Goal: Task Accomplishment & Management: Use online tool/utility

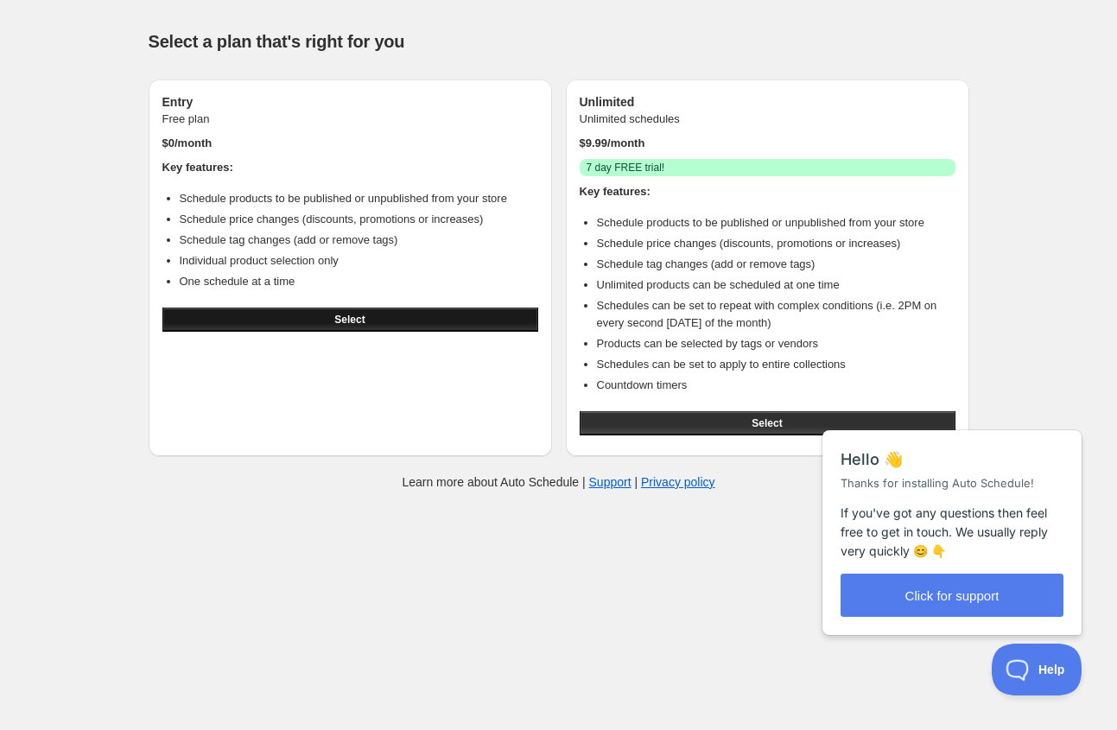
click at [336, 314] on span "Select" at bounding box center [349, 320] width 30 height 14
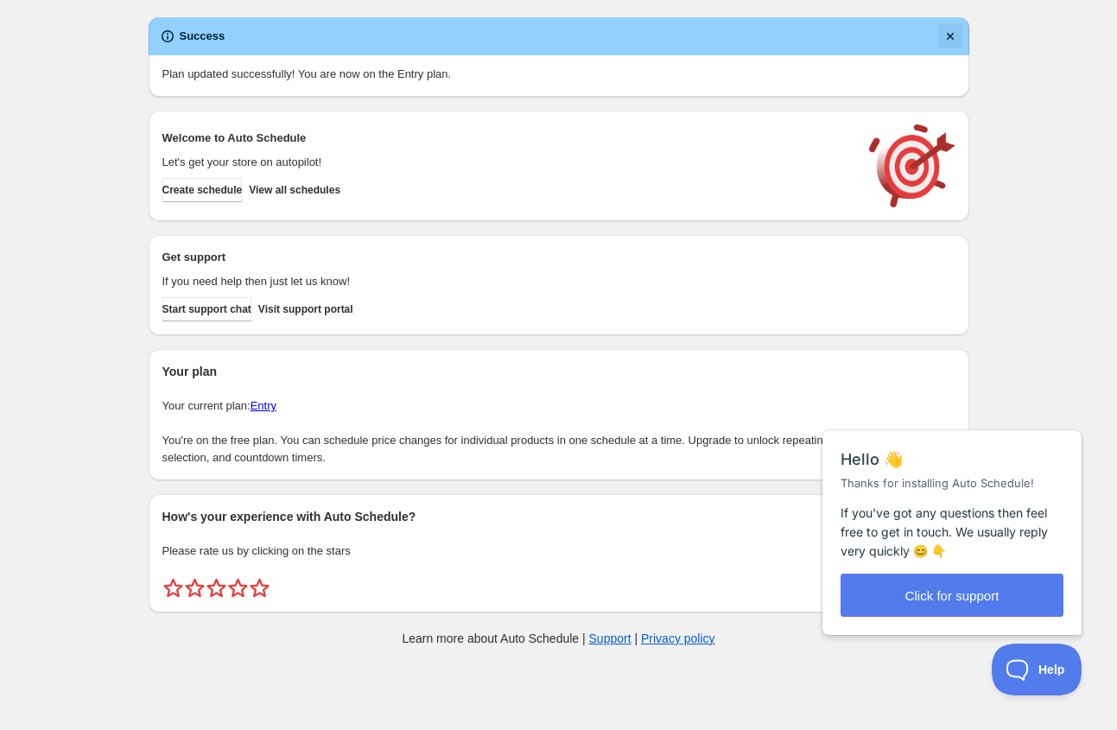
click at [945, 30] on icon "Dismiss notification" at bounding box center [950, 36] width 17 height 17
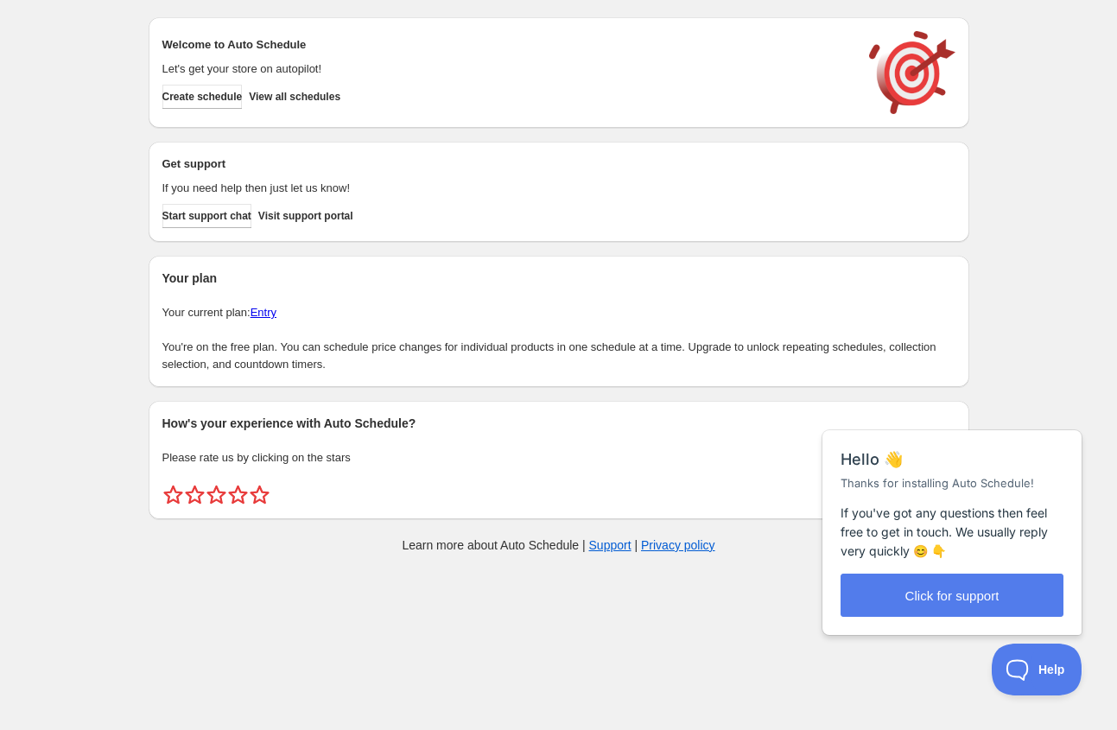
click at [490, 569] on div "Create schedule Help & support Cancel Discount prices Schedule a discount, sale…" at bounding box center [559, 289] width 821 height 578
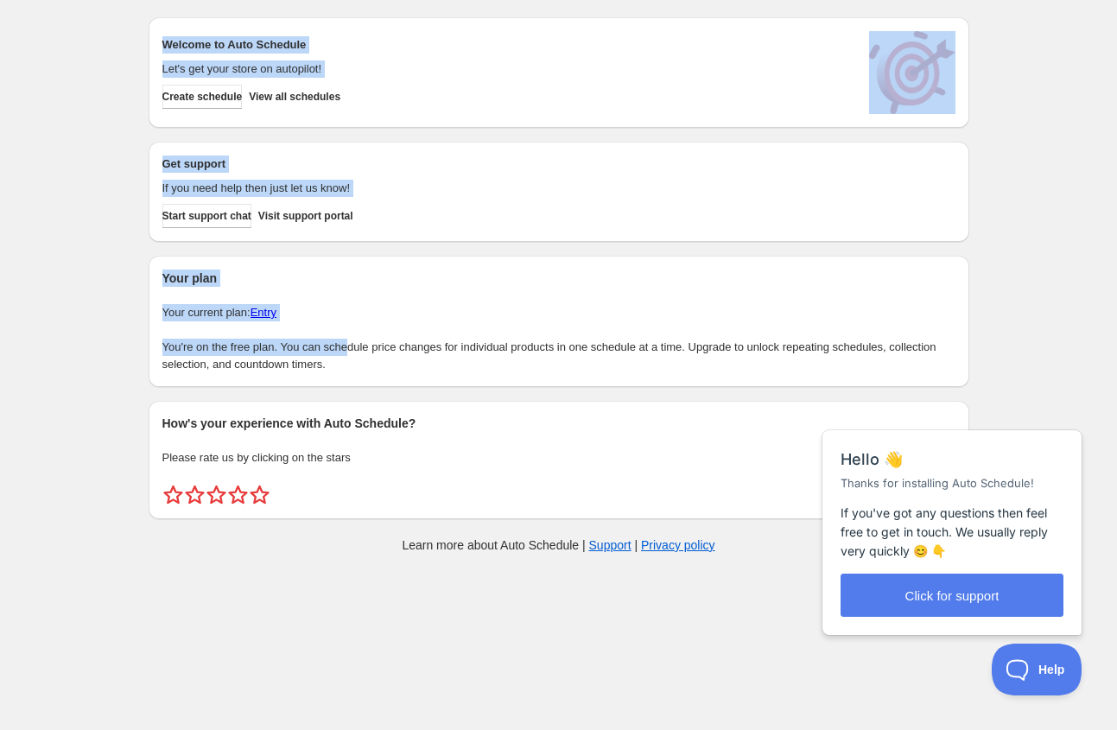
drag, startPoint x: 137, startPoint y: 16, endPoint x: 354, endPoint y: 383, distance: 426.4
click at [354, 383] on div "Welcome to Auto Schedule Let's get your store on autopilot! Create schedule Vie…" at bounding box center [552, 261] width 835 height 516
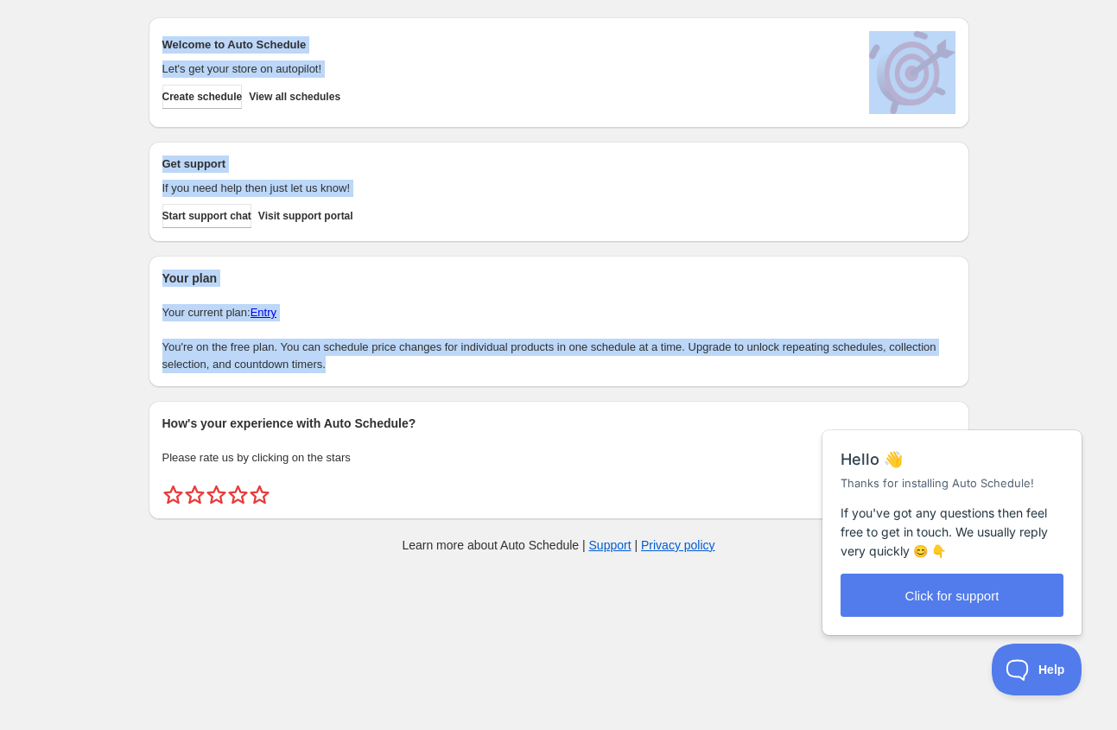
click at [362, 593] on body "Create schedule Help & support Cancel Discount prices Schedule a discount, sale…" at bounding box center [558, 365] width 1117 height 730
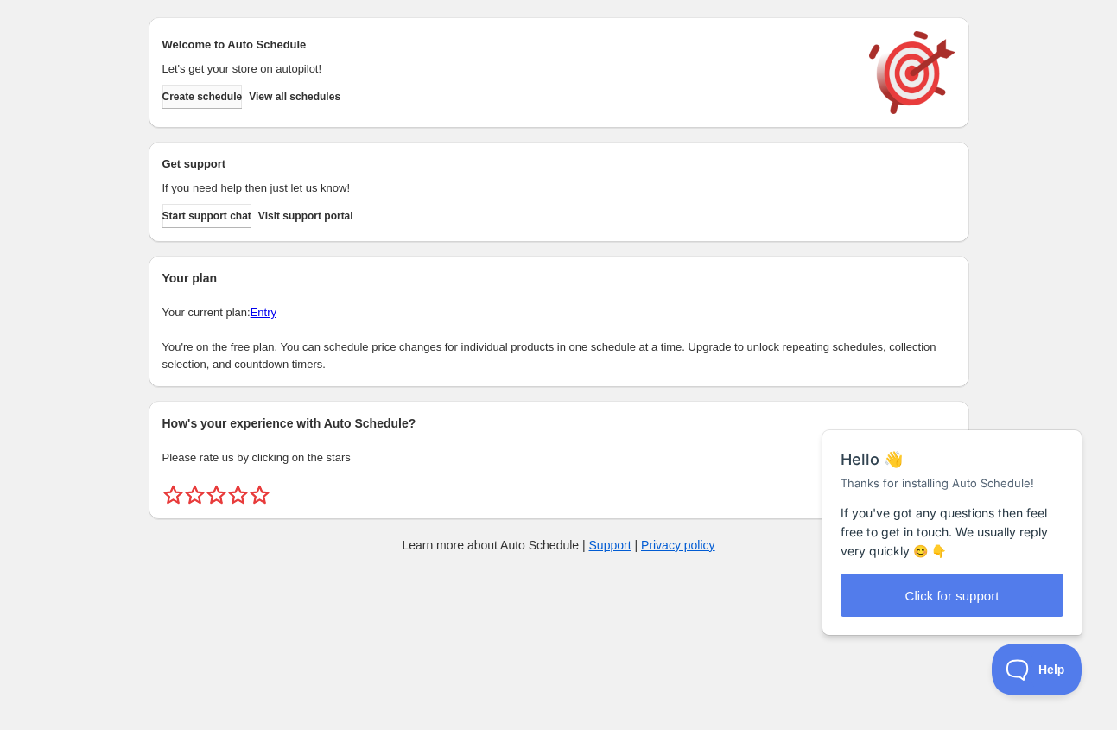
click at [208, 89] on button "Create schedule" at bounding box center [202, 97] width 80 height 24
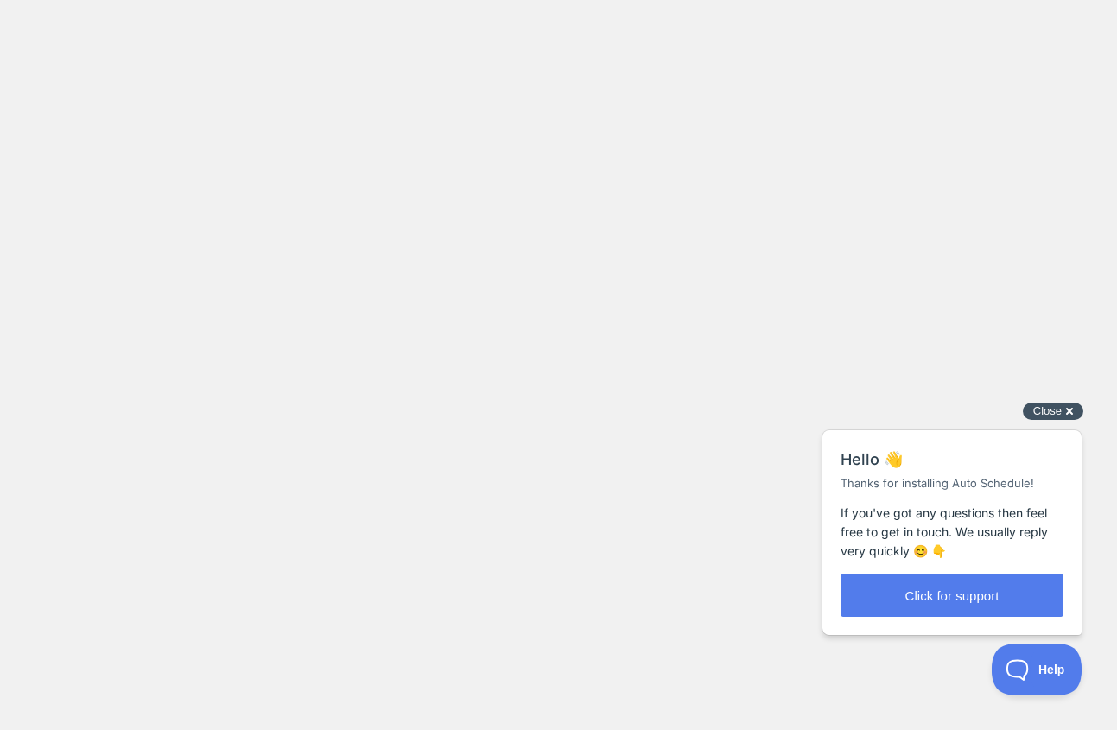
click at [1069, 409] on div "Close cross-small" at bounding box center [1053, 412] width 60 height 18
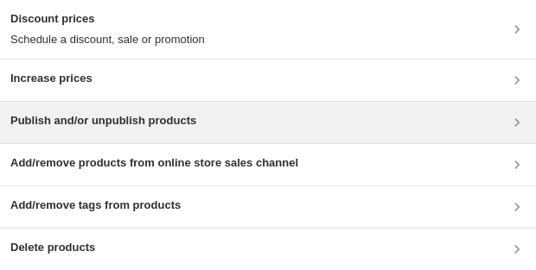
click at [353, 130] on div "Publish and/or unpublish products" at bounding box center [267, 122] width 515 height 21
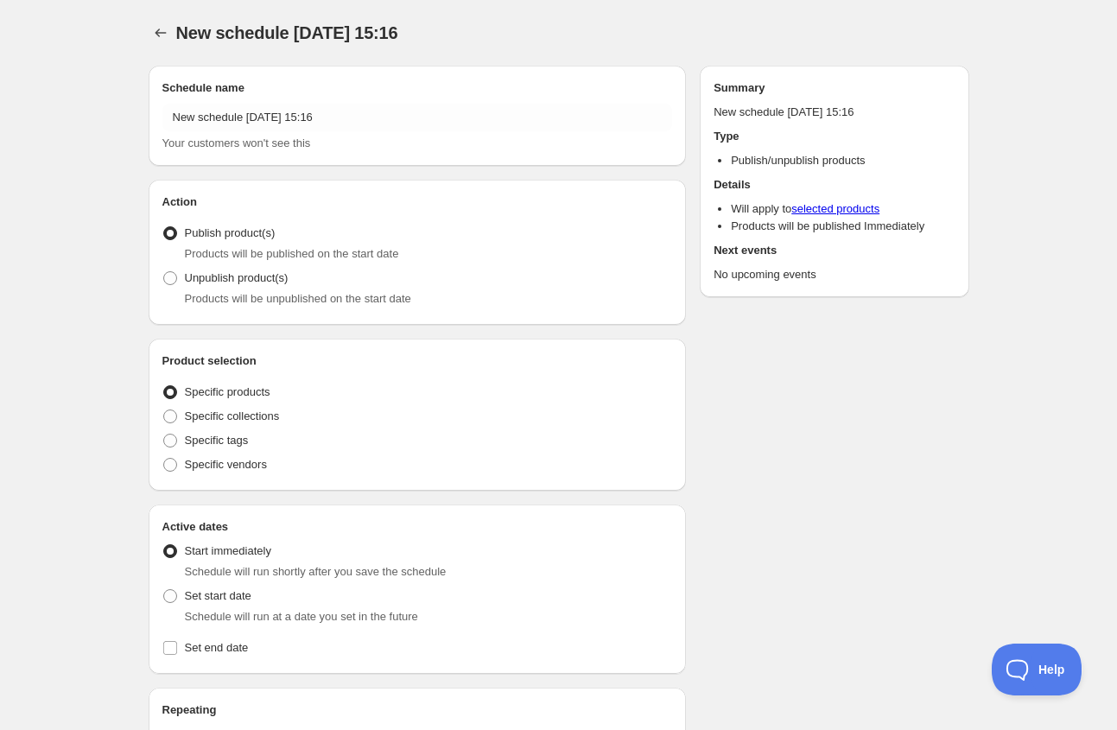
radio input "true"
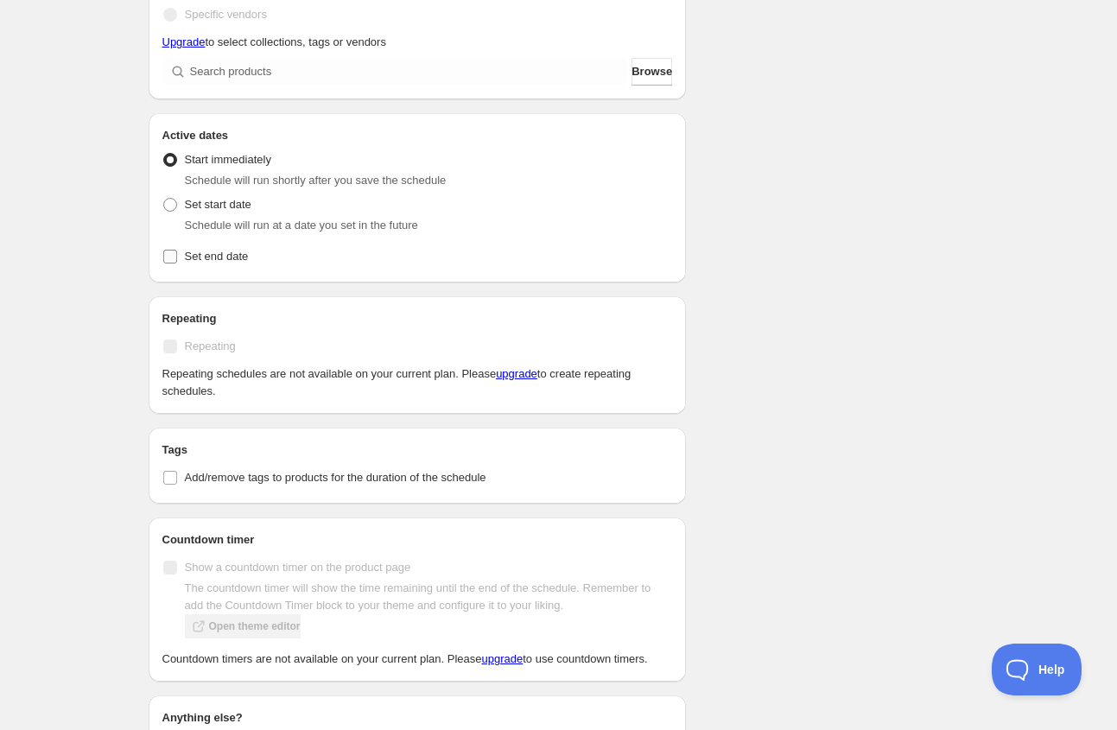
scroll to position [451, 0]
click at [244, 221] on span "Schedule will run at a date you set in the future" at bounding box center [301, 224] width 233 height 13
click at [171, 207] on span at bounding box center [170, 204] width 14 height 14
click at [164, 198] on input "Set start date" at bounding box center [163, 197] width 1 height 1
radio input "true"
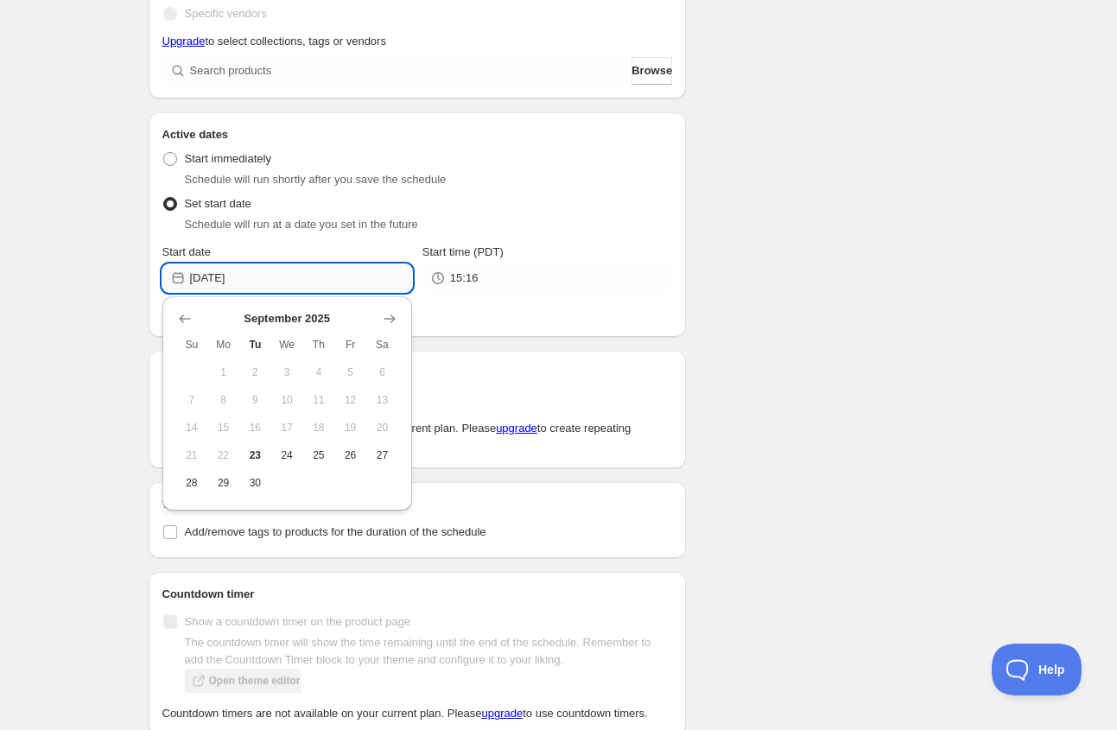
click at [311, 282] on input "[DATE]" at bounding box center [301, 278] width 222 height 28
click at [623, 265] on input "15:16" at bounding box center [561, 278] width 222 height 28
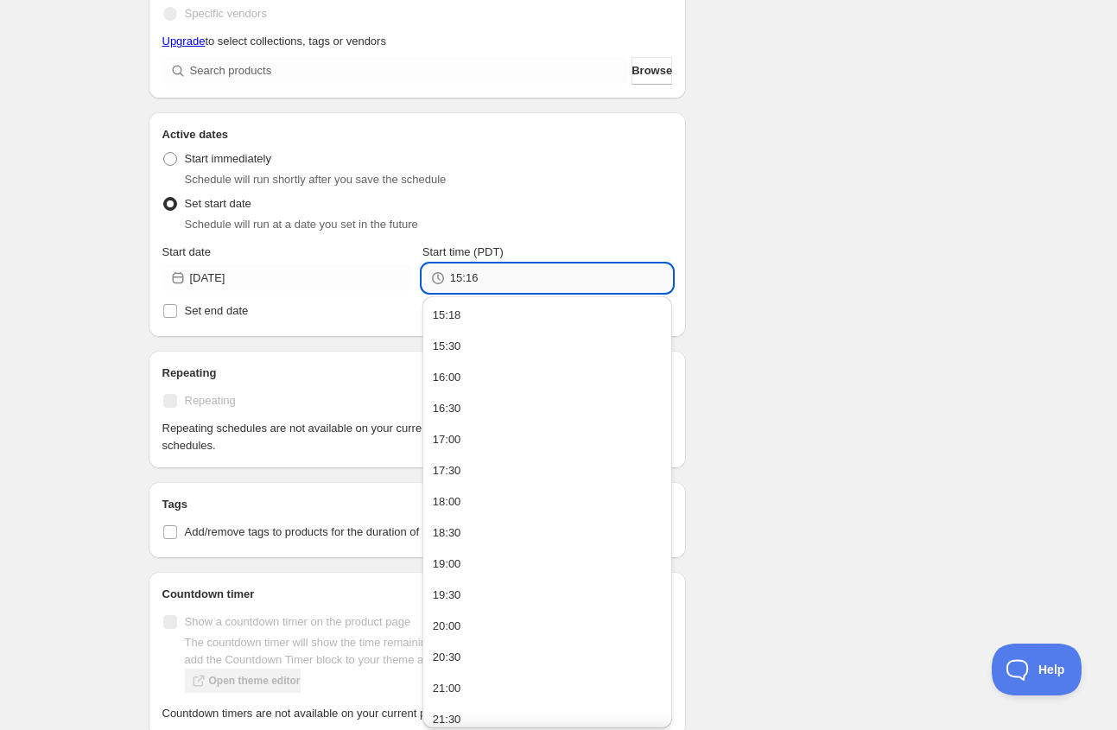
click at [562, 268] on input "15:16" at bounding box center [561, 278] width 222 height 28
click at [823, 285] on div "Schedule name New schedule Sep 23 2025 15:16 Your customers won't see this Acti…" at bounding box center [552, 288] width 835 height 1375
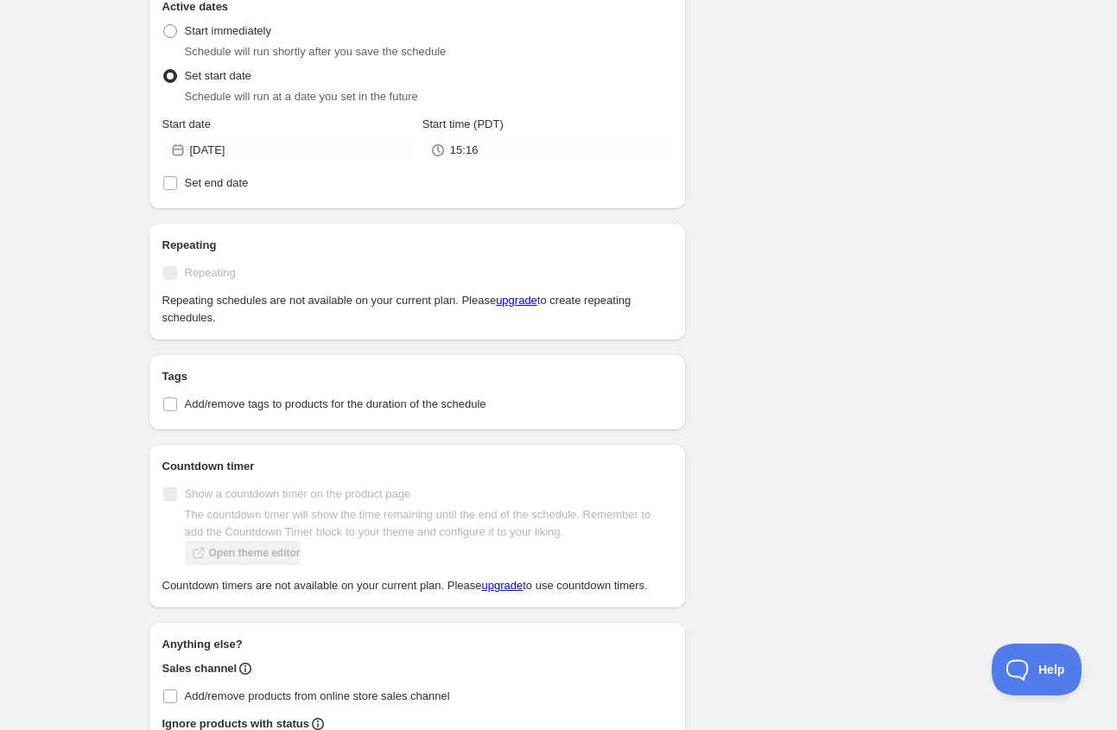
scroll to position [585, 0]
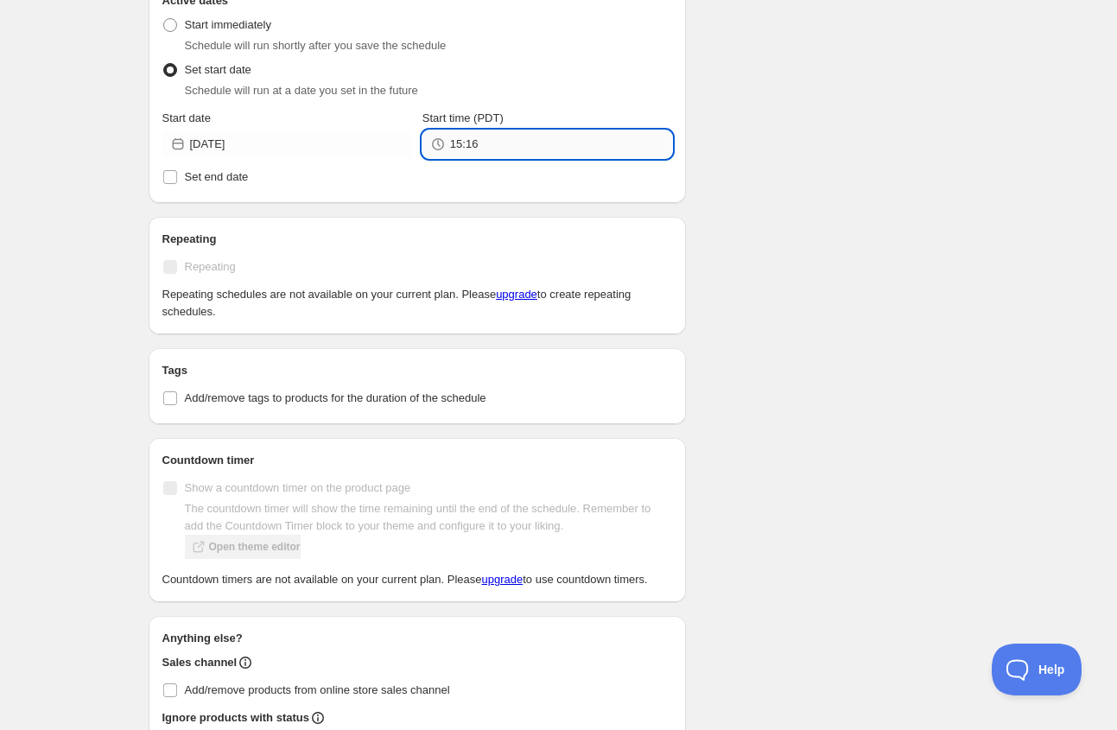
click at [512, 149] on input "15:16" at bounding box center [561, 144] width 222 height 28
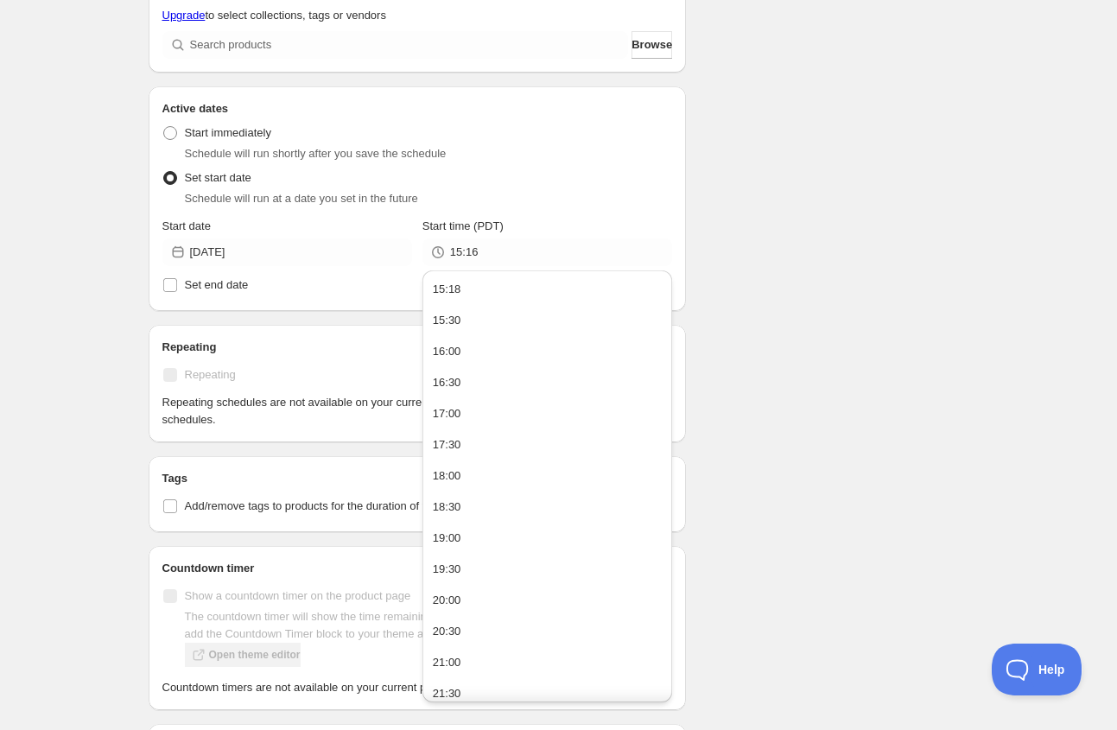
click at [726, 204] on div "Schedule name New schedule Sep 23 2025 15:16 Your customers won't see this Acti…" at bounding box center [552, 262] width 835 height 1375
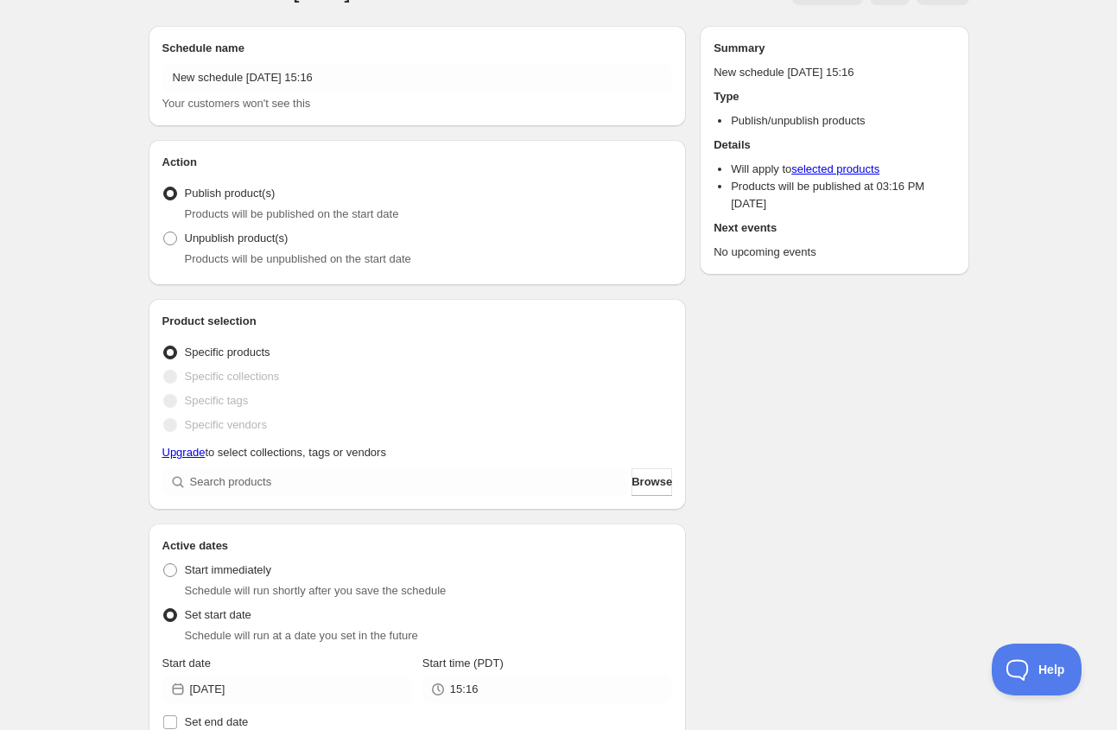
scroll to position [0, 0]
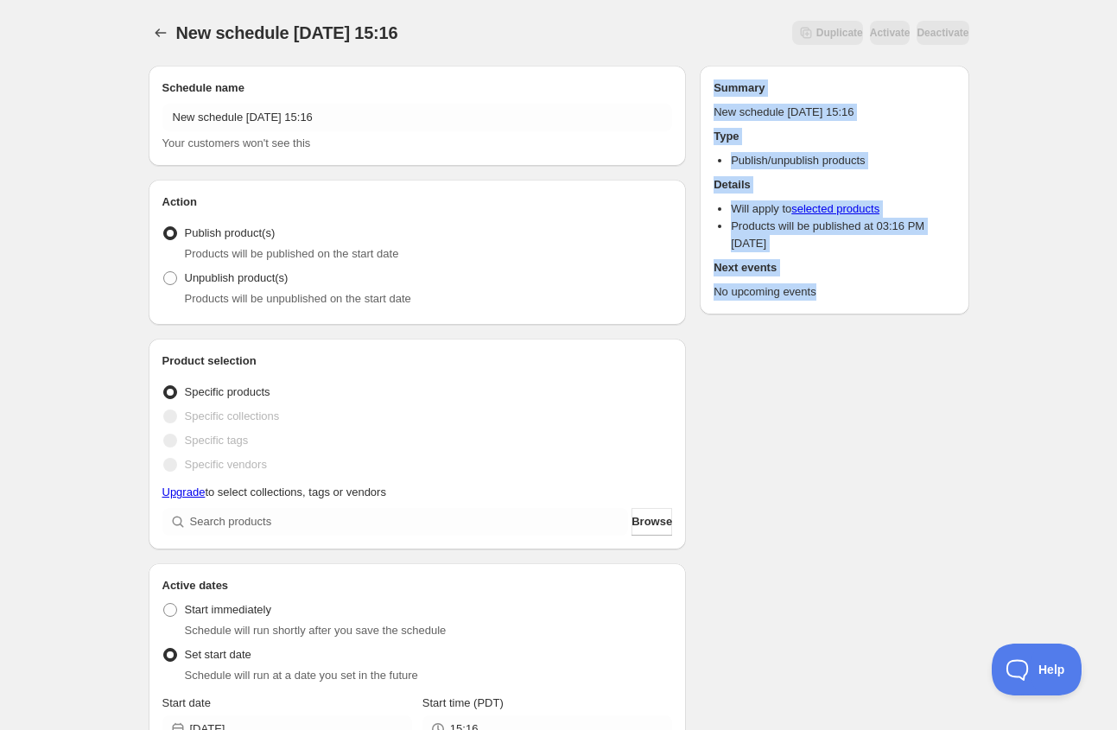
drag, startPoint x: 708, startPoint y: 86, endPoint x: 840, endPoint y: 405, distance: 344.8
click at [840, 405] on div "Schedule name New schedule Sep 23 2025 15:16 Your customers won't see this Acti…" at bounding box center [552, 739] width 835 height 1375
drag, startPoint x: 892, startPoint y: 352, endPoint x: 700, endPoint y: 75, distance: 337.0
click at [700, 75] on div "Schedule name New schedule Sep 23 2025 15:16 Your customers won't see this Acti…" at bounding box center [552, 739] width 835 height 1375
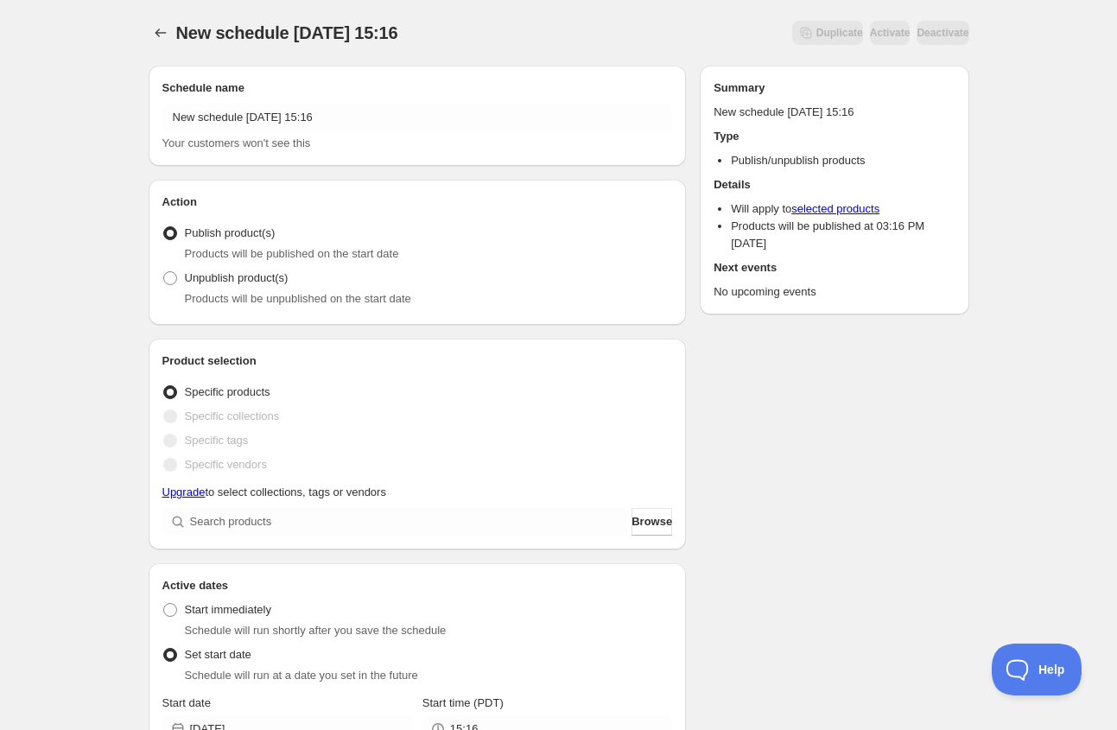
drag, startPoint x: 700, startPoint y: 75, endPoint x: 862, endPoint y: 299, distance: 276.5
click at [862, 298] on div "Summary New schedule Sep 23 2025 15:16 Type Publish/unpublish products Details …" at bounding box center [834, 190] width 269 height 249
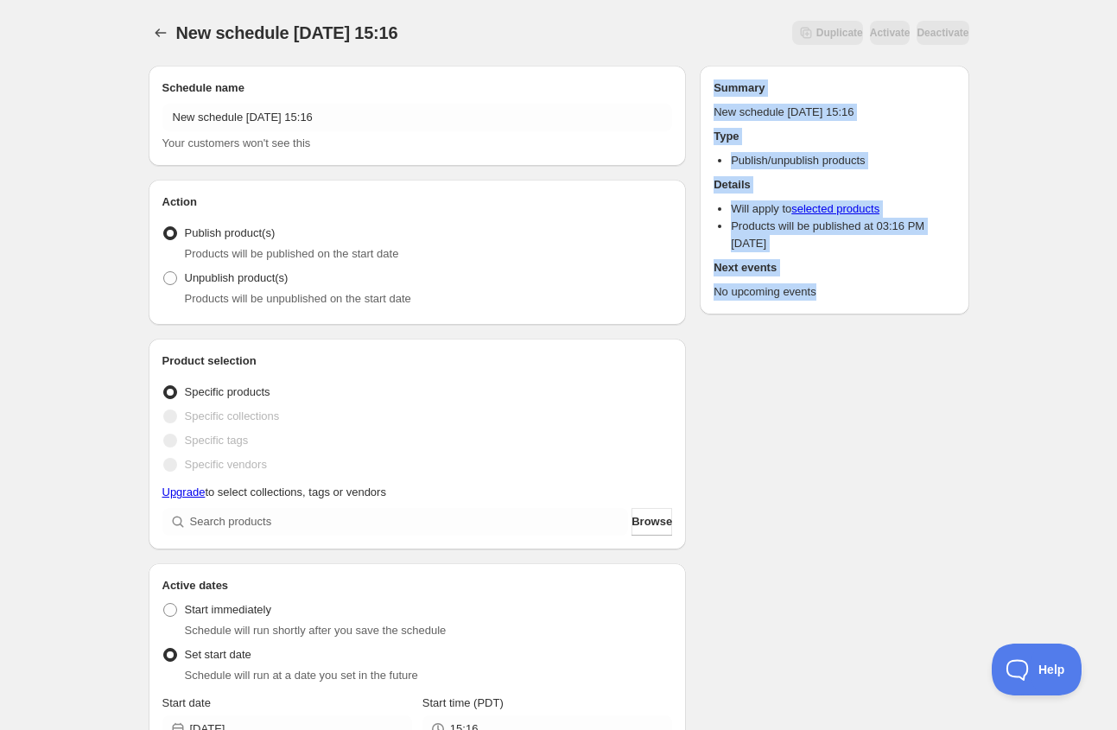
drag, startPoint x: 862, startPoint y: 299, endPoint x: 698, endPoint y: 80, distance: 273.3
click at [698, 80] on div "Schedule name New schedule Sep 23 2025 15:16 Your customers won't see this Acti…" at bounding box center [552, 739] width 835 height 1375
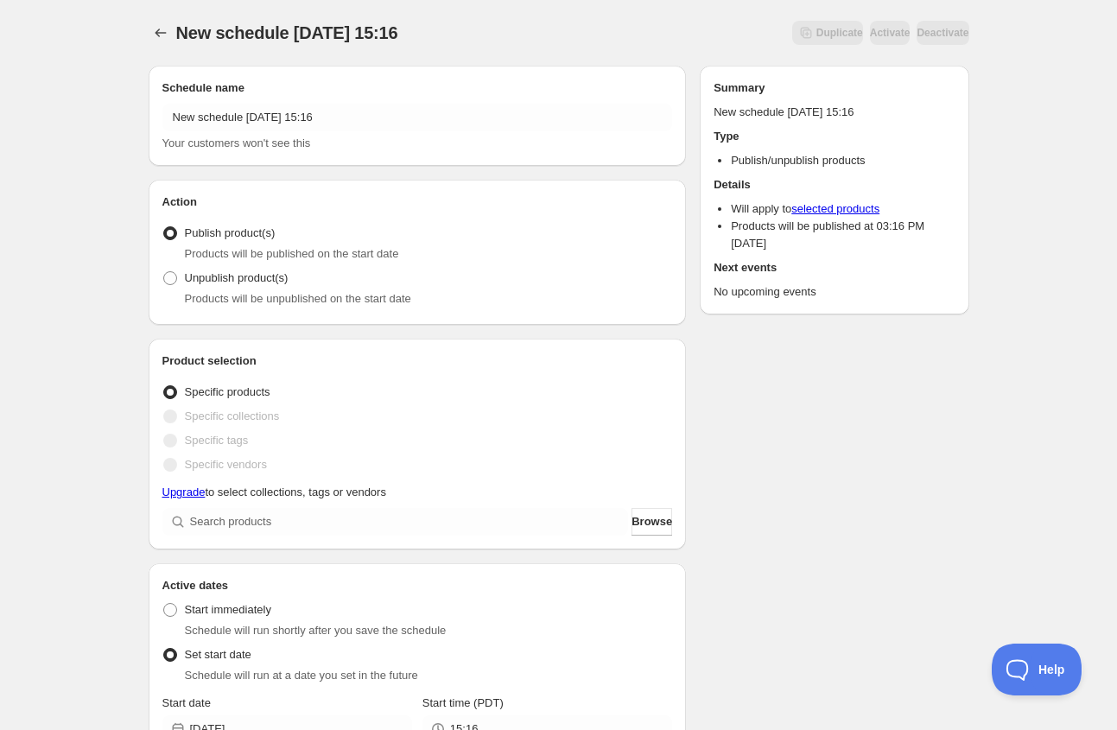
drag, startPoint x: 698, startPoint y: 80, endPoint x: 849, endPoint y: 323, distance: 286.0
click at [848, 322] on div "Schedule name New schedule Sep 23 2025 15:16 Your customers won't see this Acti…" at bounding box center [552, 739] width 835 height 1375
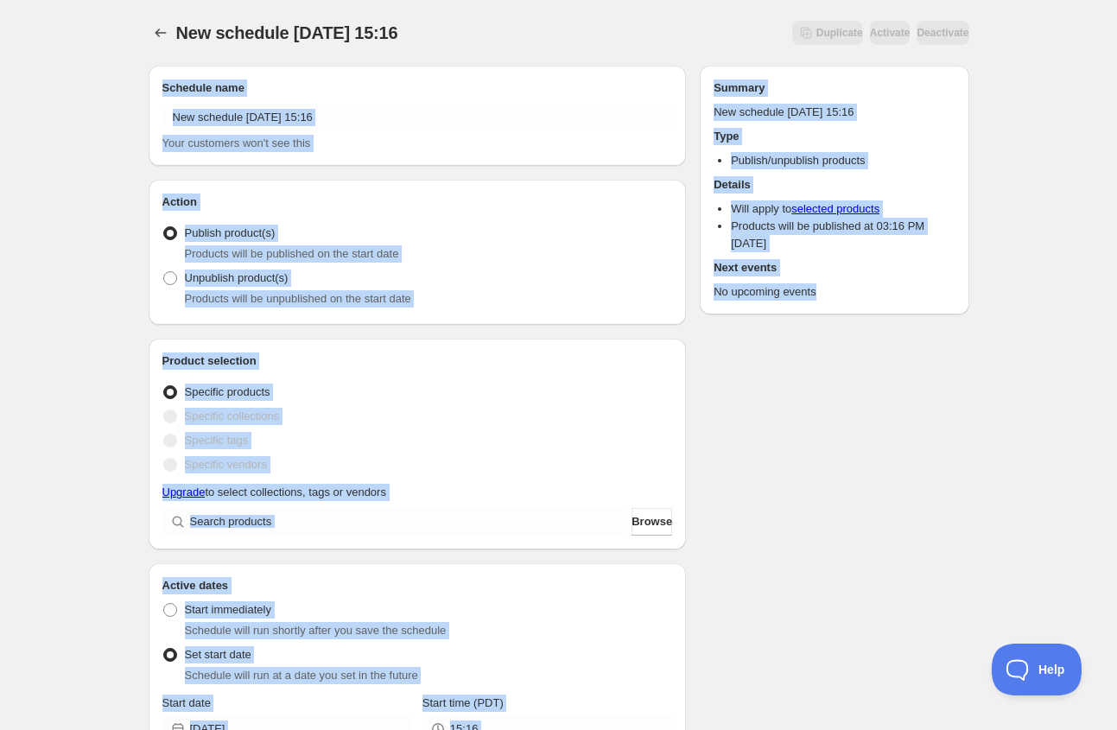
drag, startPoint x: 849, startPoint y: 323, endPoint x: 709, endPoint y: 35, distance: 319.9
click at [709, 35] on div "New schedule Sep 23 2025 15:16. This page is ready New schedule Sep 23 2025 15:…" at bounding box center [559, 713] width 862 height 1427
drag, startPoint x: 709, startPoint y: 37, endPoint x: 831, endPoint y: 397, distance: 379.5
click at [831, 397] on div "New schedule Sep 23 2025 15:16. This page is ready New schedule Sep 23 2025 15:…" at bounding box center [559, 713] width 862 height 1427
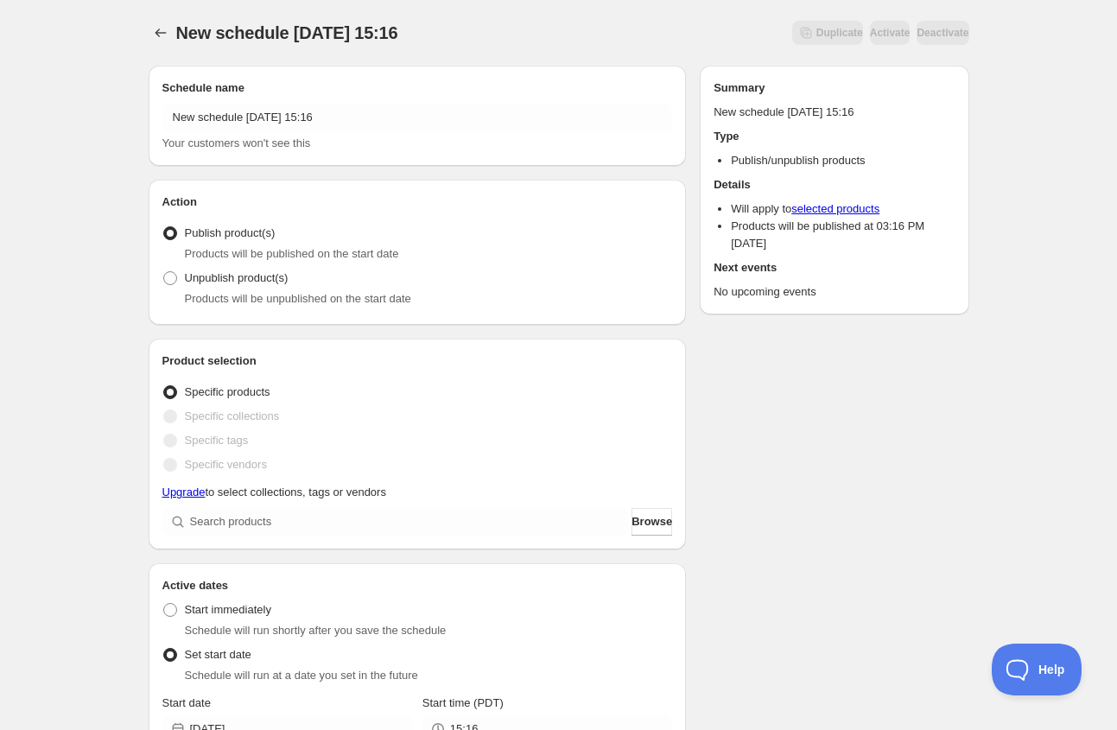
click at [829, 397] on div "Schedule name New schedule Sep 23 2025 15:16 Your customers won't see this Acti…" at bounding box center [552, 739] width 835 height 1375
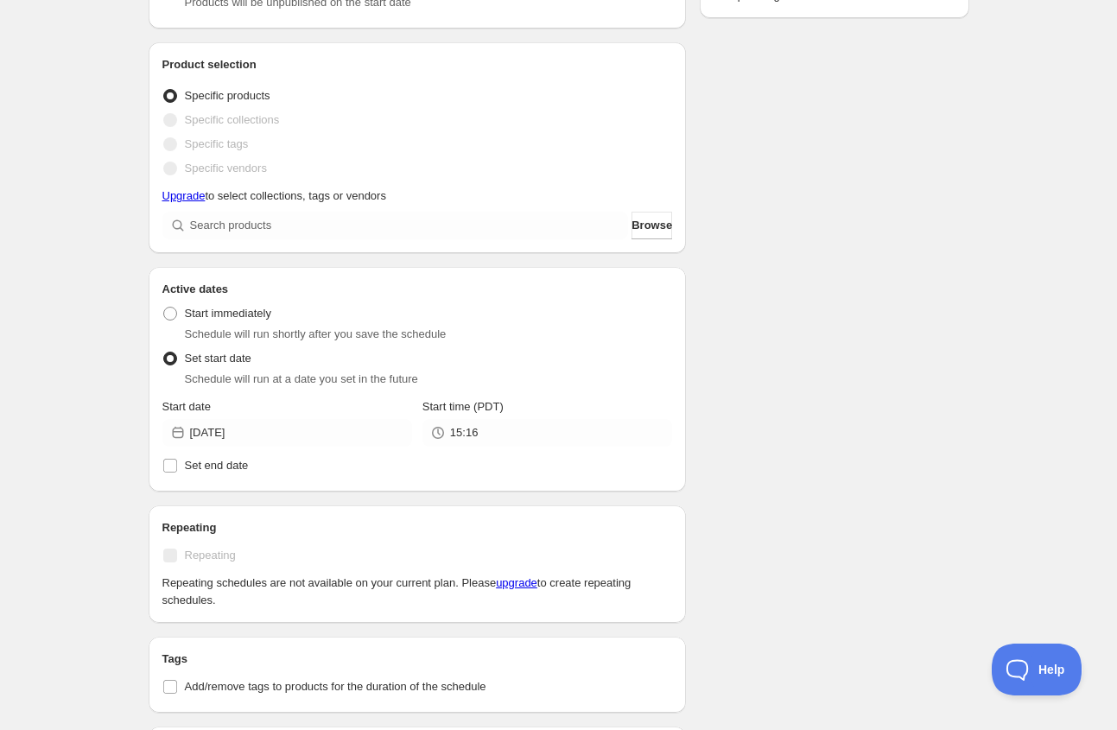
scroll to position [308, 0]
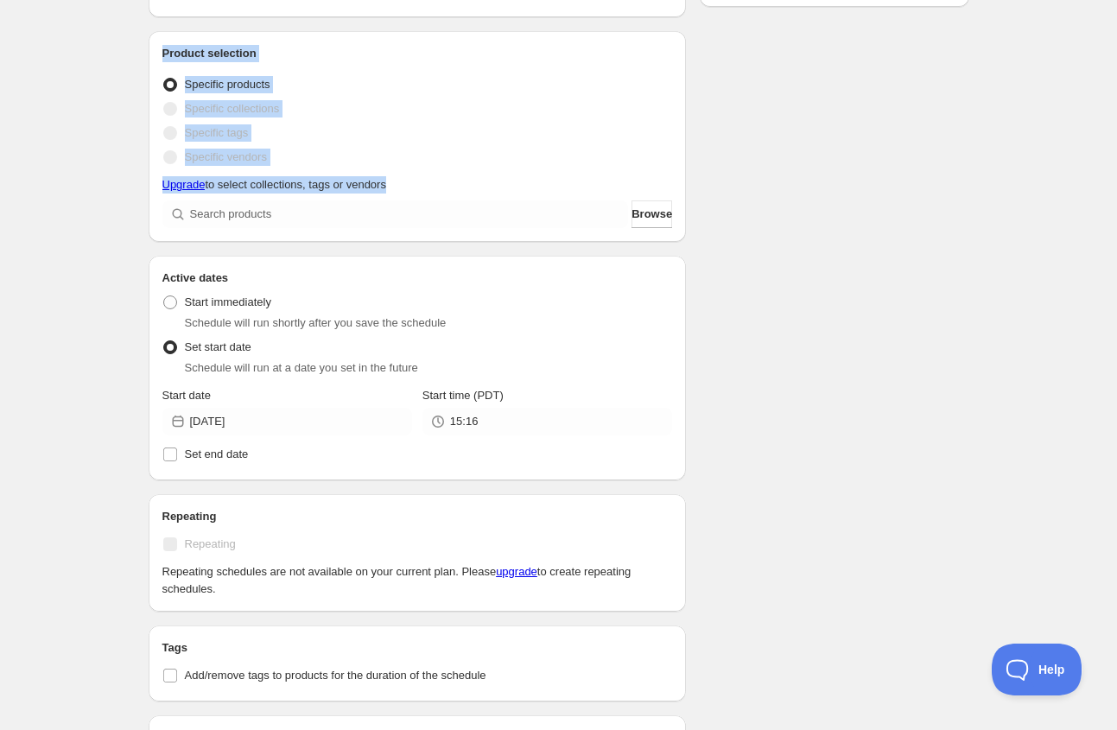
drag, startPoint x: 159, startPoint y: 16, endPoint x: 373, endPoint y: 270, distance: 331.6
click at [377, 262] on div "Schedule name New schedule Sep 23 2025 15:16 Your customers won't see this Acti…" at bounding box center [418, 419] width 538 height 1322
click at [673, 265] on div "Active dates Active Date Type Start immediately Schedule will run shortly after…" at bounding box center [418, 368] width 538 height 225
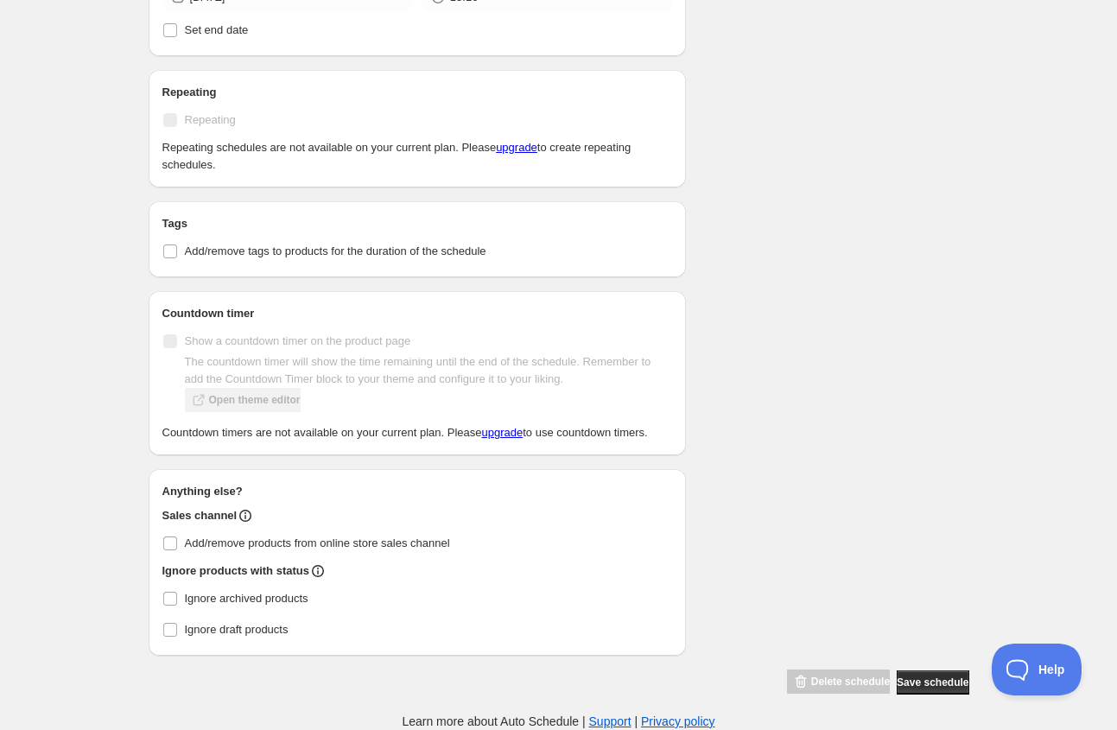
scroll to position [0, 0]
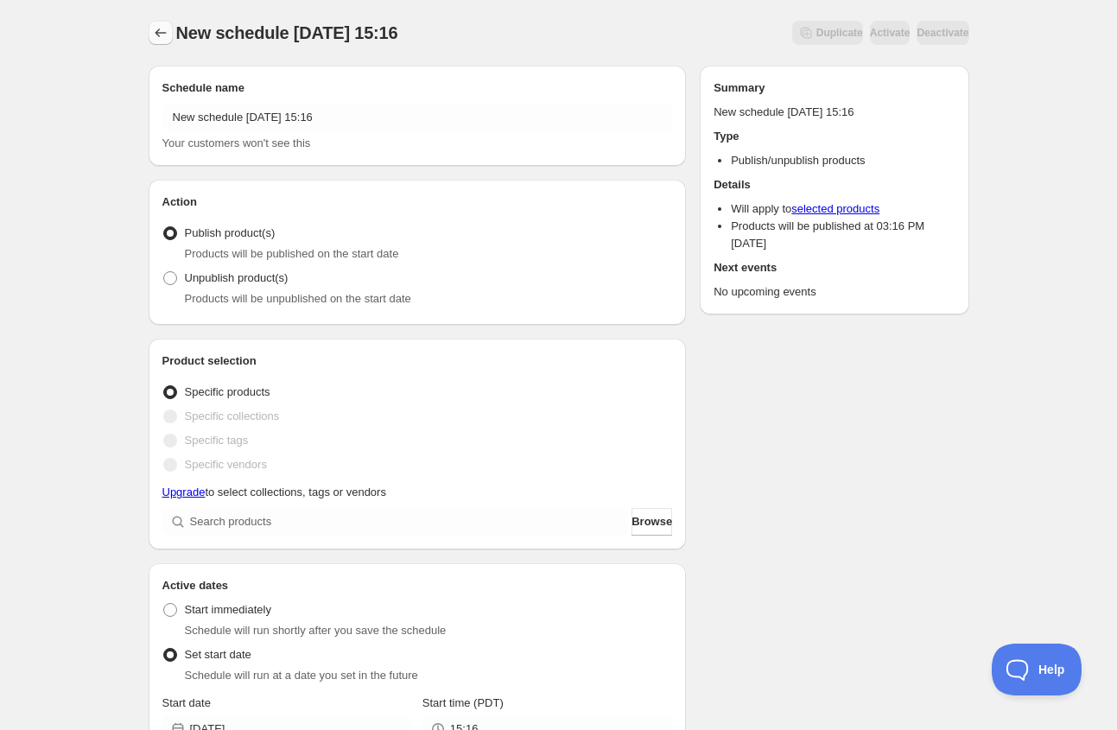
click at [164, 32] on icon "Schedules" at bounding box center [160, 32] width 17 height 17
click at [233, 39] on span "New schedule [DATE] 15:16" at bounding box center [287, 32] width 222 height 19
click at [167, 33] on icon "Schedules" at bounding box center [160, 32] width 17 height 17
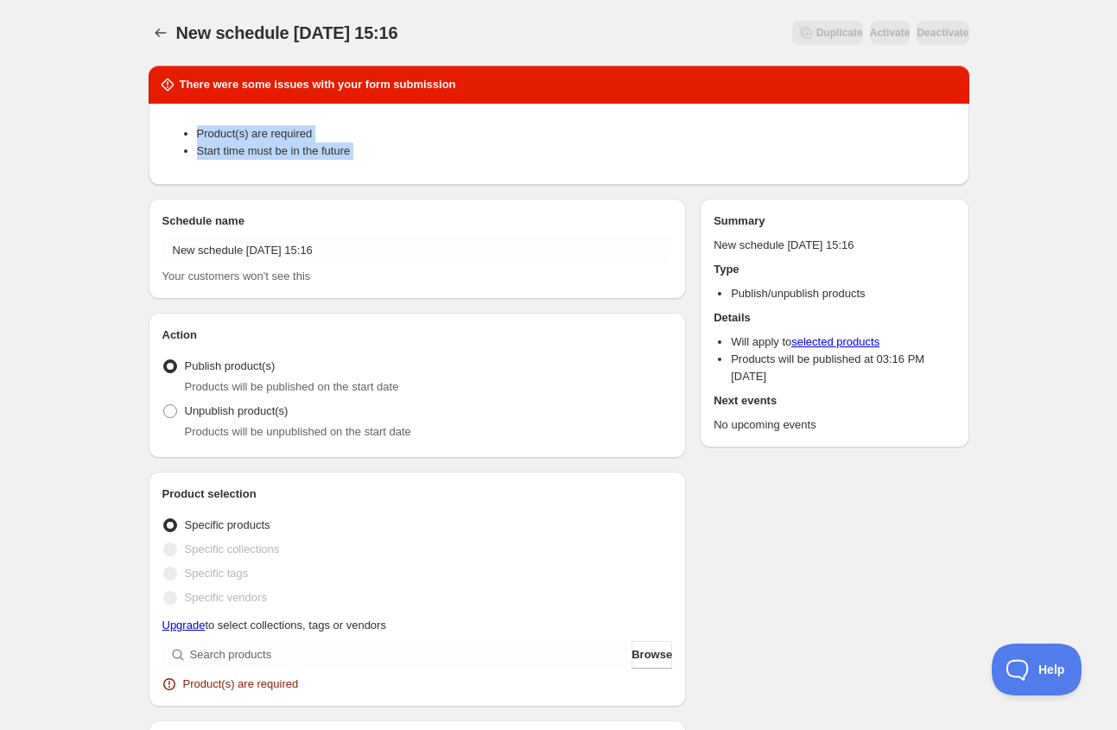
drag, startPoint x: 287, startPoint y: 106, endPoint x: 399, endPoint y: 199, distance: 145.5
click at [425, 181] on div "Product(s) are required Start time must be in the future" at bounding box center [559, 144] width 821 height 81
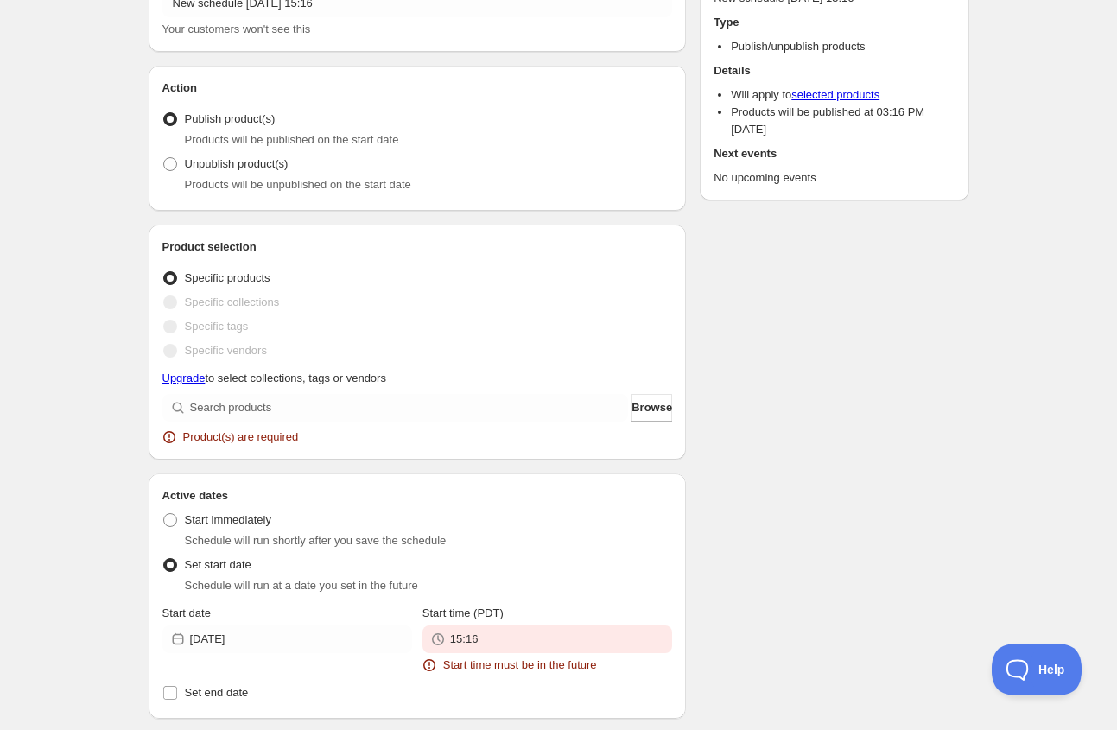
scroll to position [248, 0]
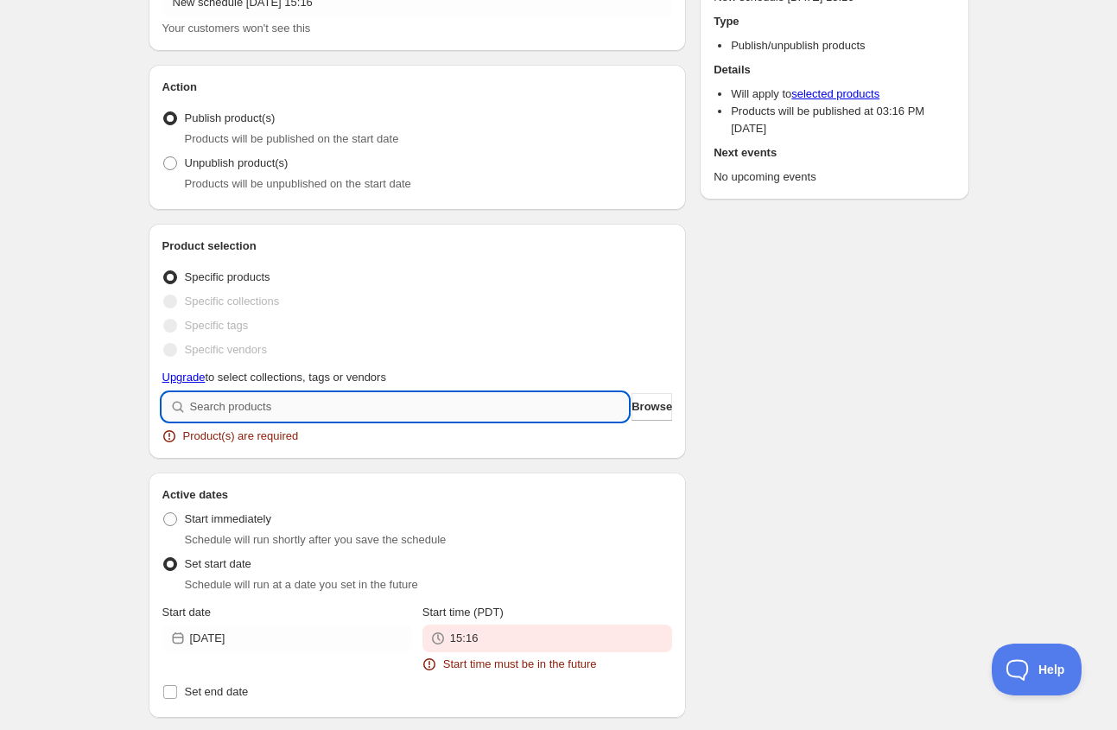
click at [384, 401] on input "search" at bounding box center [409, 407] width 439 height 28
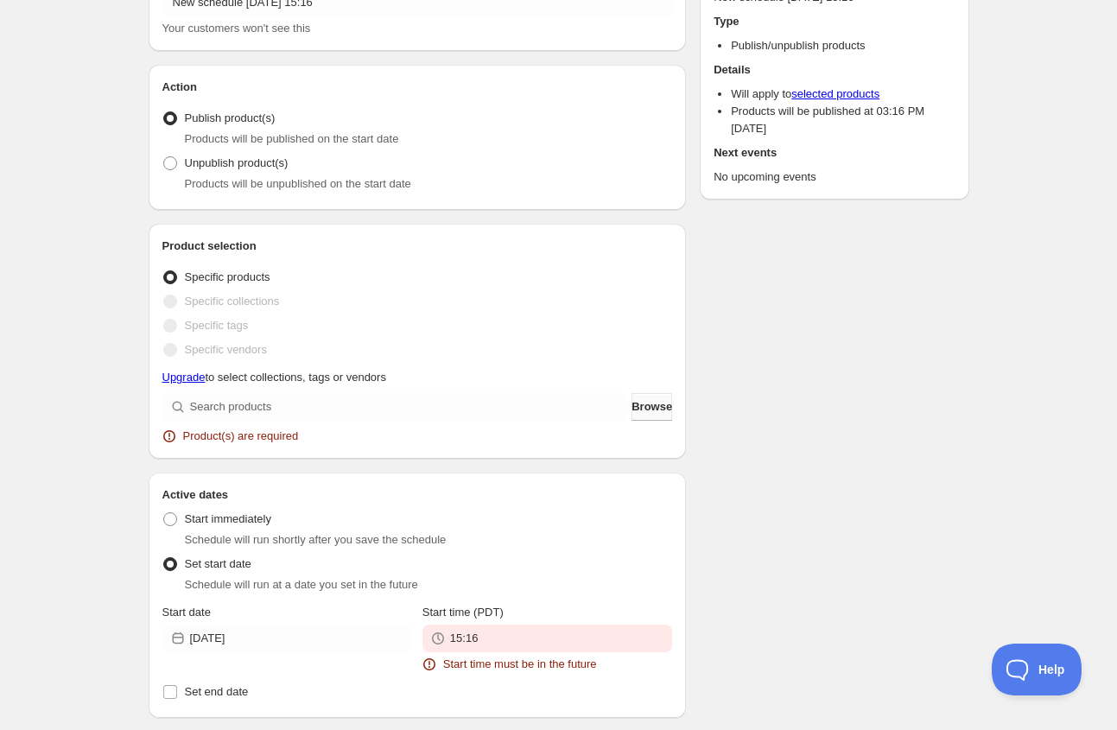
click at [632, 404] on span "Browse" at bounding box center [652, 406] width 41 height 17
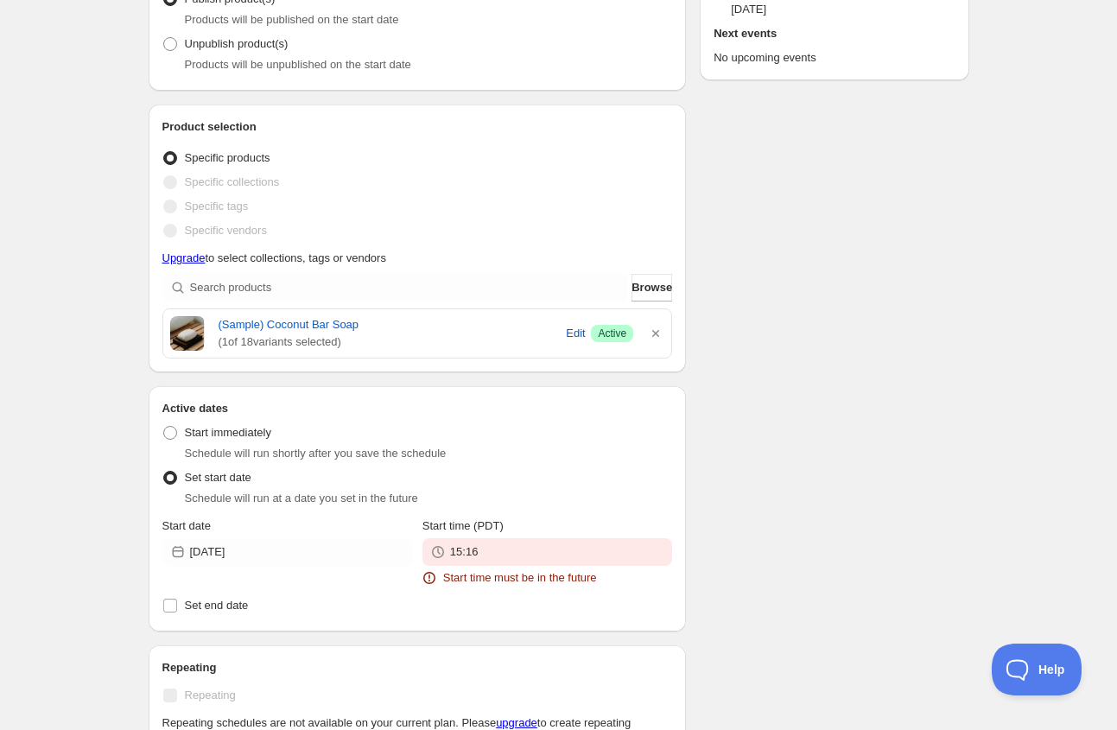
scroll to position [377, 0]
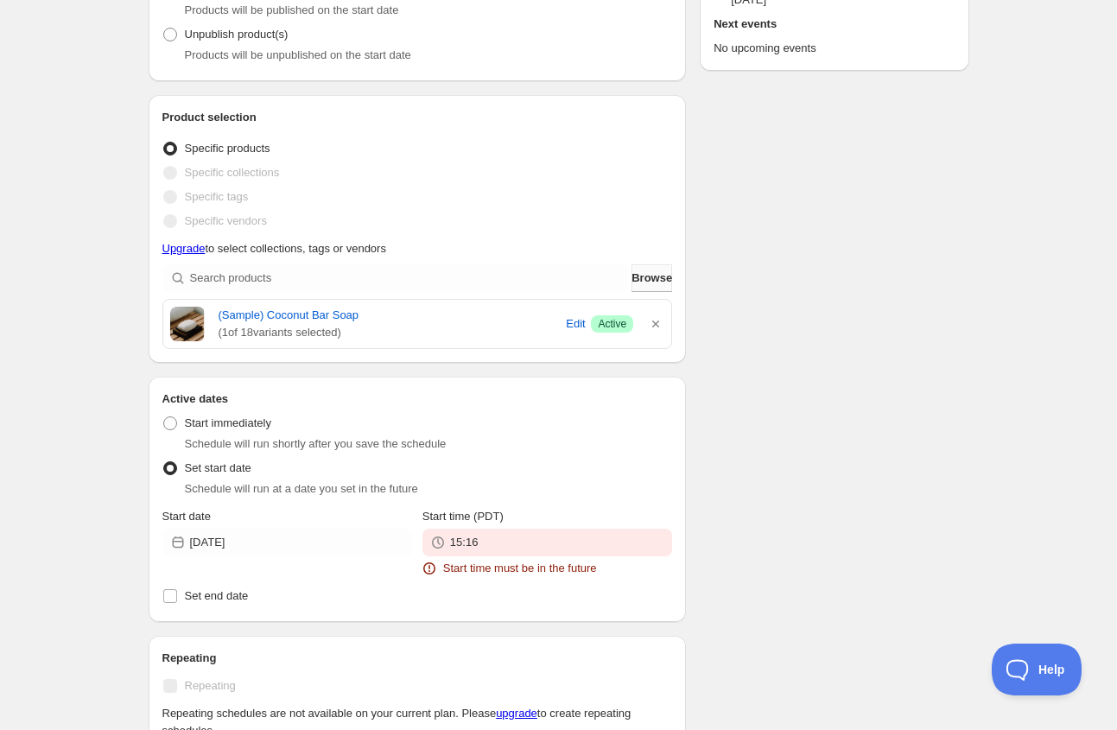
click at [649, 276] on span "Browse" at bounding box center [652, 278] width 41 height 17
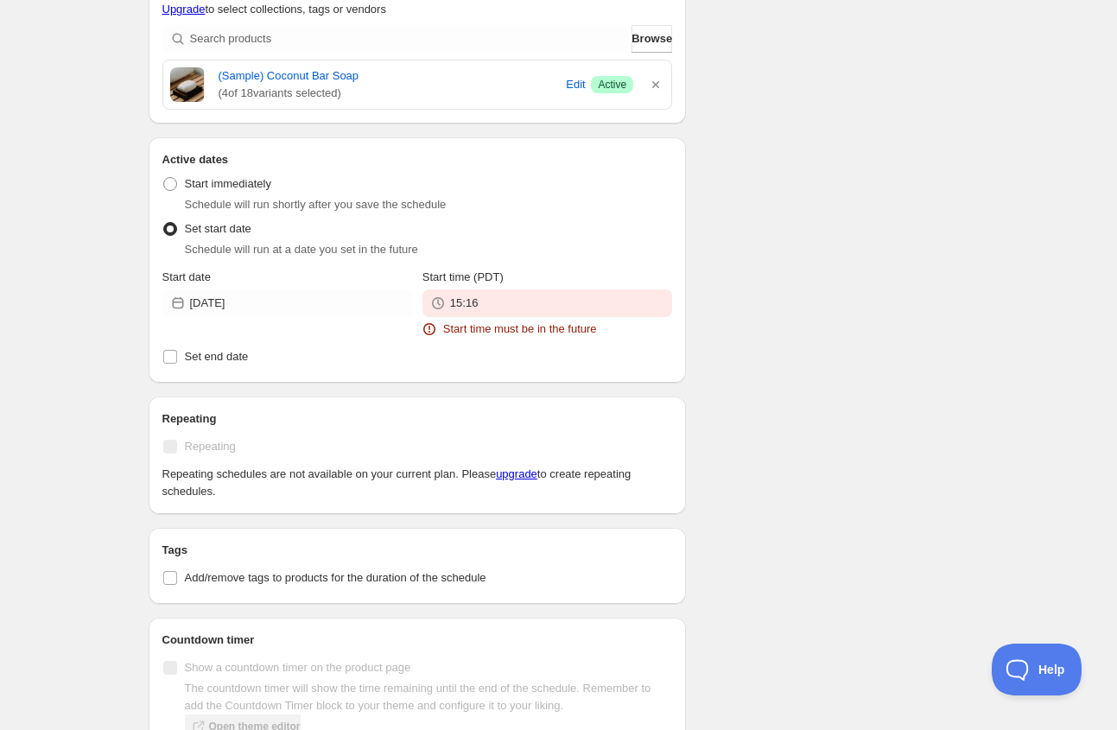
scroll to position [618, 0]
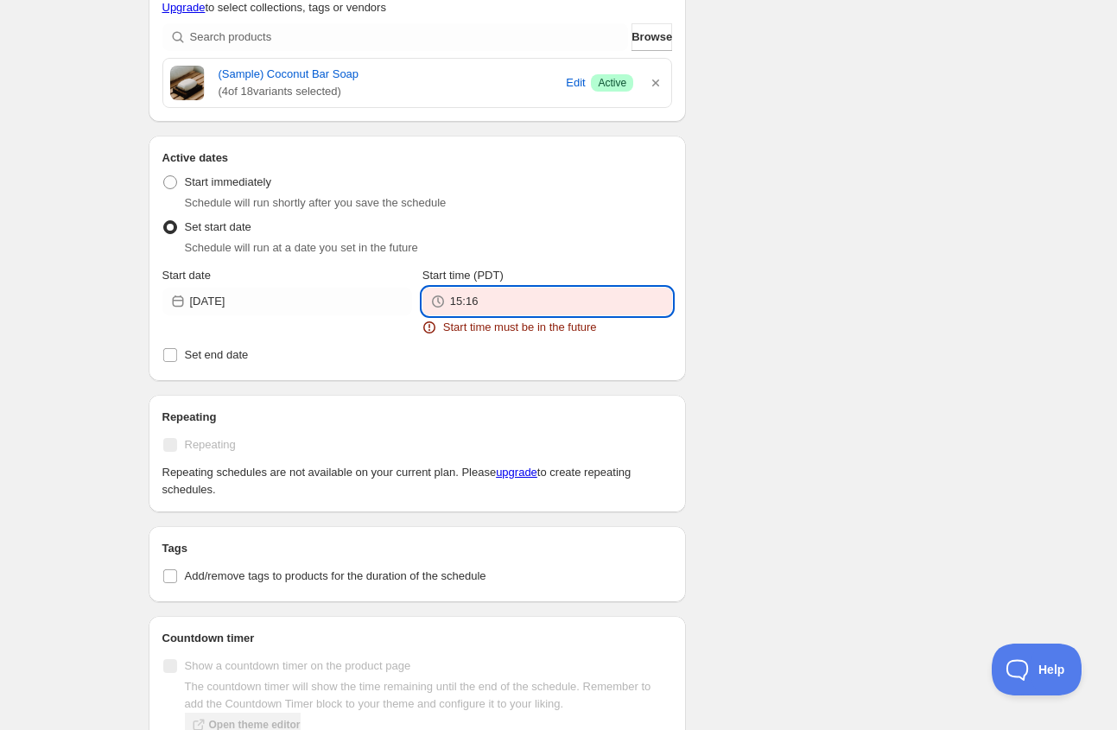
click at [510, 289] on input "15:16" at bounding box center [561, 302] width 222 height 28
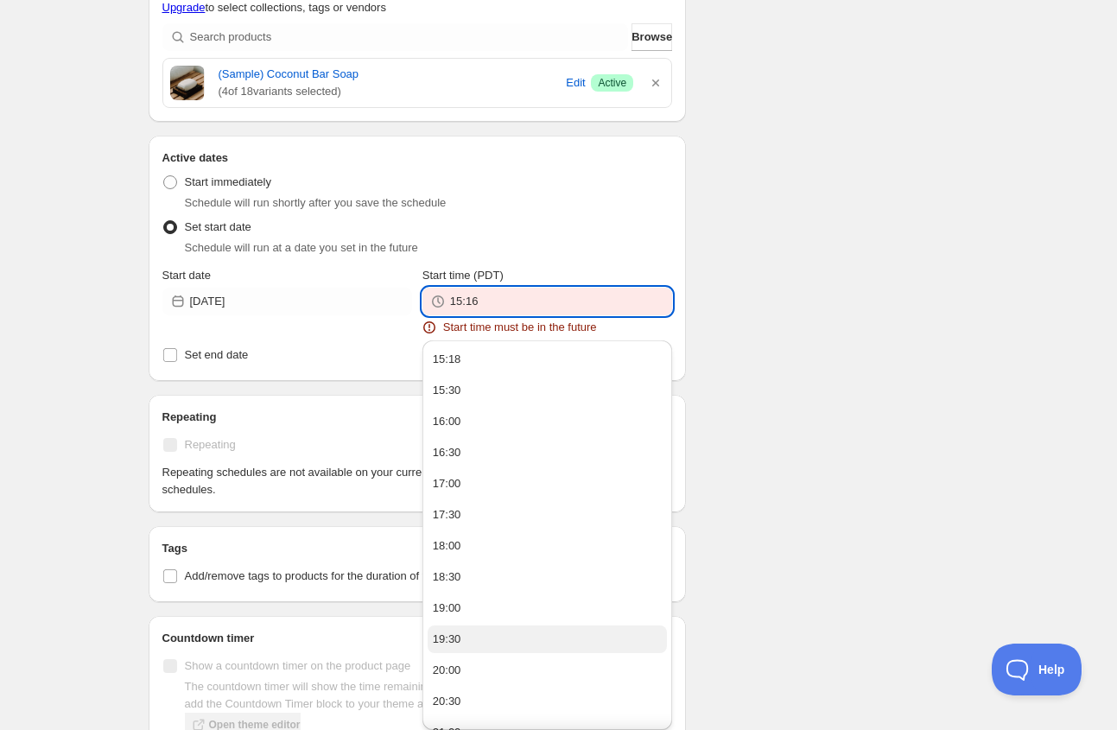
click at [568, 631] on button "19:30" at bounding box center [547, 639] width 239 height 28
type input "19:30"
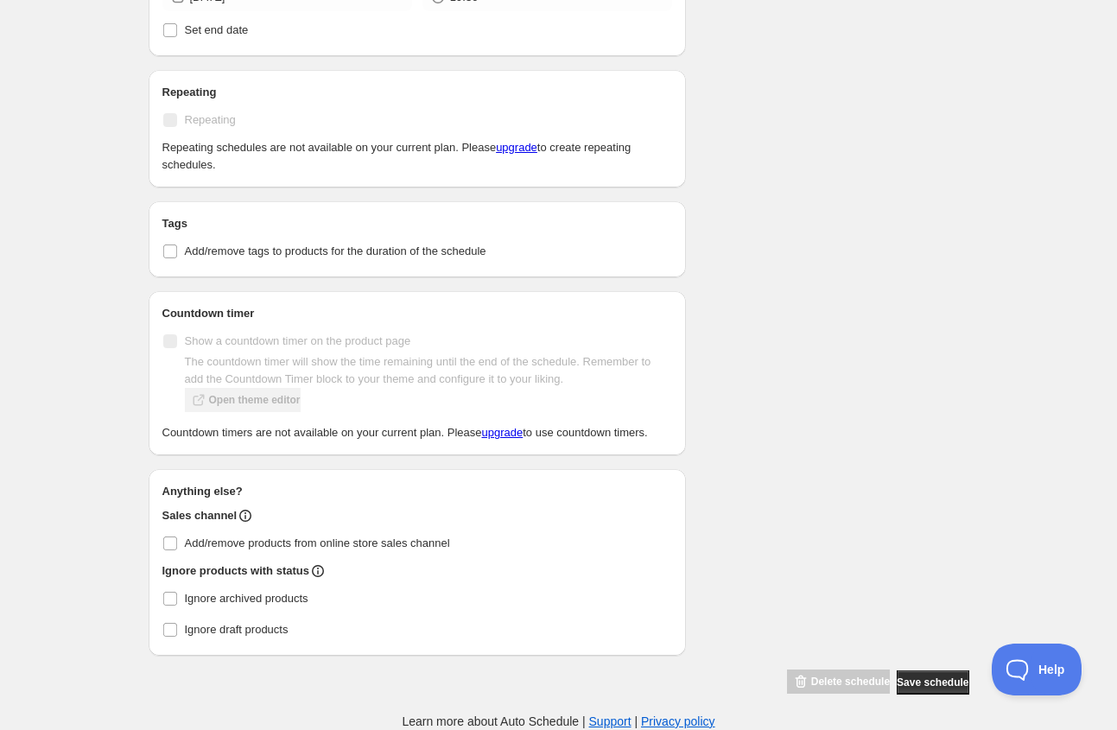
scroll to position [937, 0]
click at [923, 690] on button "Save schedule" at bounding box center [933, 682] width 72 height 24
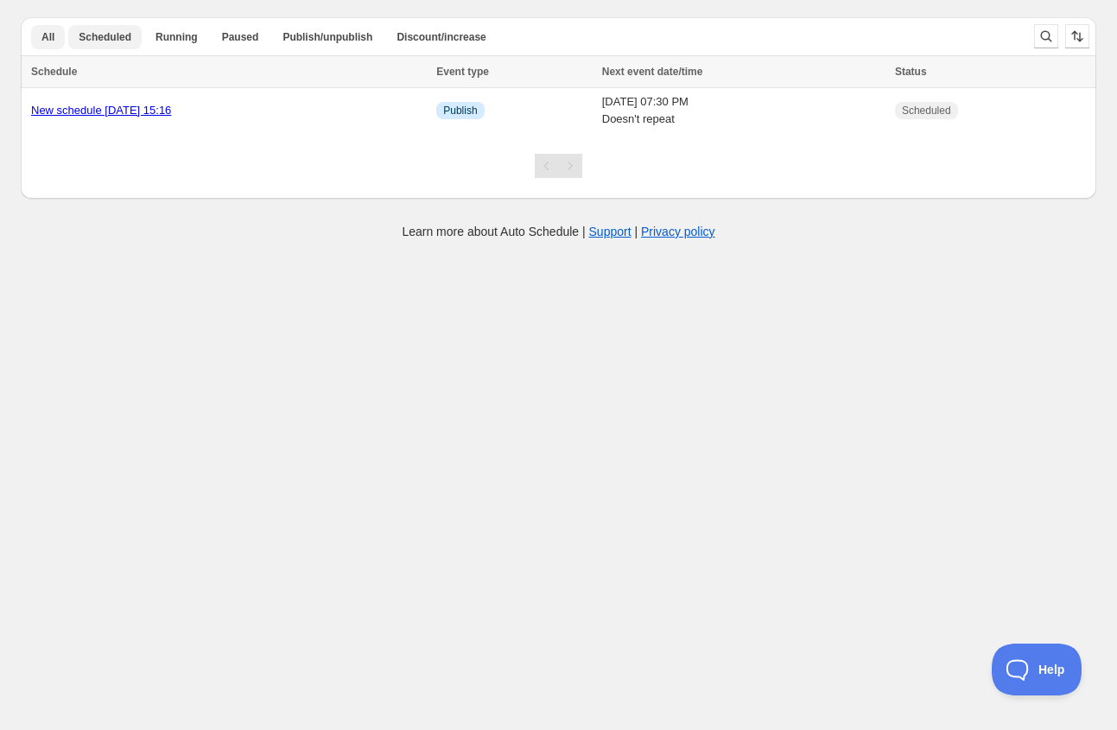
click at [132, 35] on button "Scheduled" at bounding box center [104, 37] width 73 height 24
click at [329, 38] on span "Publish/unpublish" at bounding box center [327, 37] width 90 height 14
click at [46, 35] on span "All" at bounding box center [47, 37] width 13 height 14
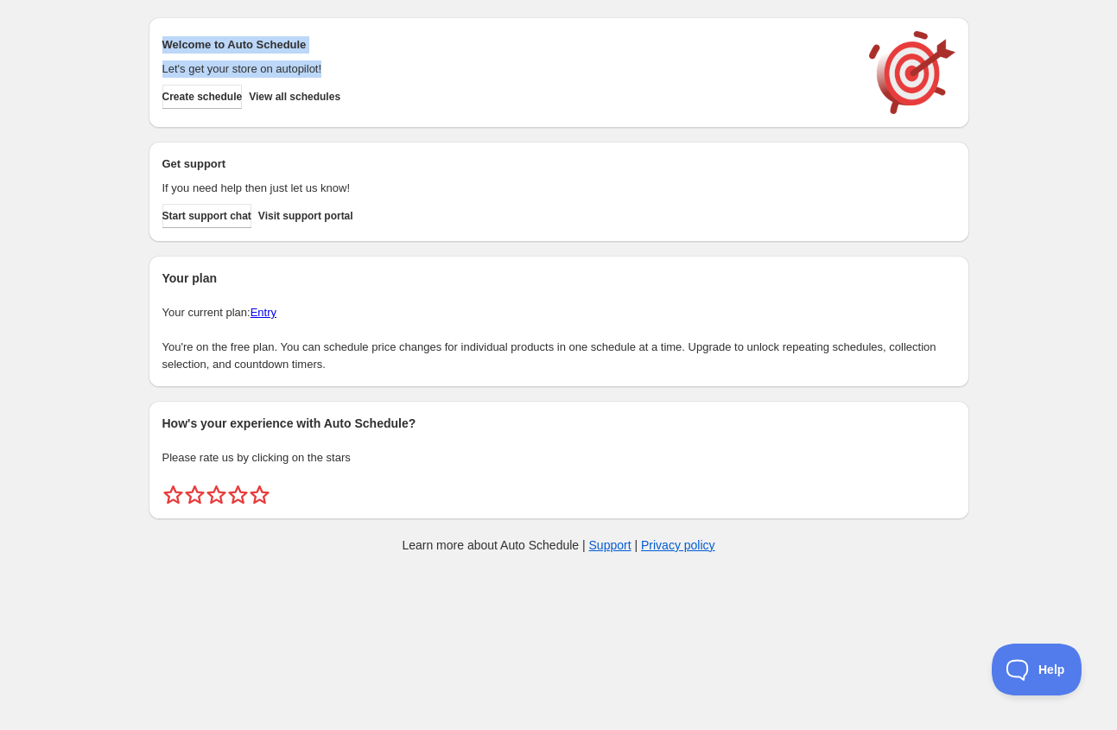
drag, startPoint x: 349, startPoint y: 71, endPoint x: 132, endPoint y: 45, distance: 218.4
click at [132, 45] on div "Create schedule Help & support Cancel Discount prices Schedule a discount, sale…" at bounding box center [559, 289] width 862 height 578
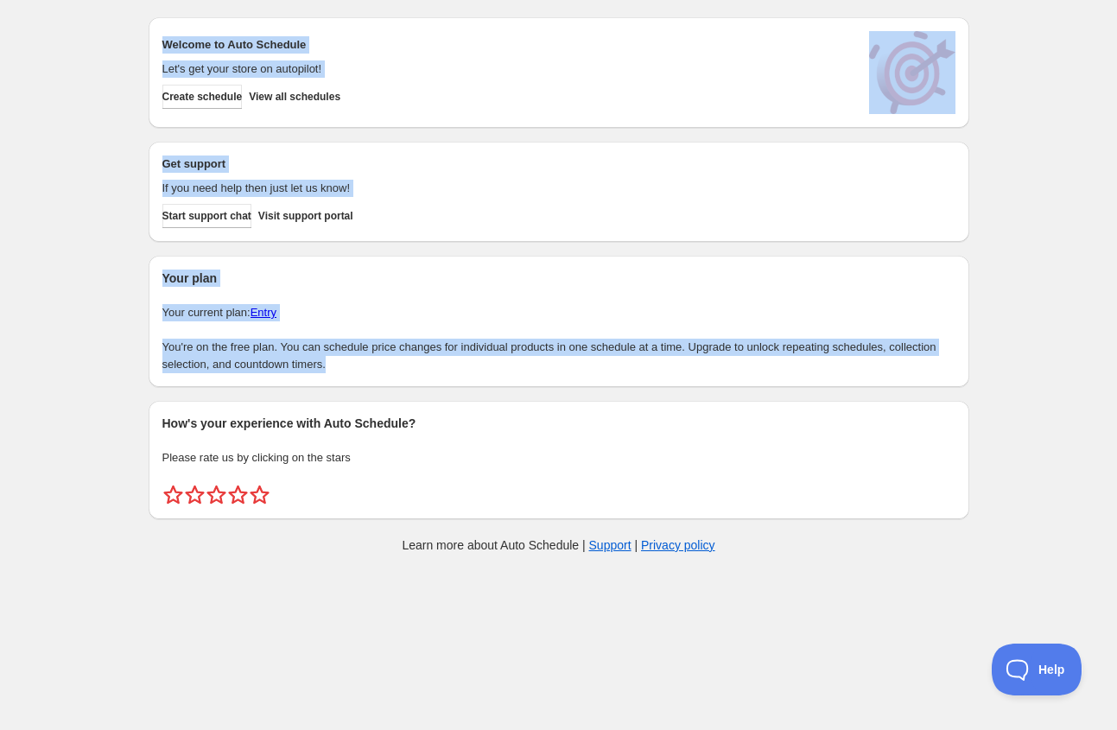
drag, startPoint x: 450, startPoint y: 387, endPoint x: 369, endPoint y: -31, distance: 425.9
click at [369, 0] on html "Create schedule Help & support Cancel Discount prices Schedule a discount, sale…" at bounding box center [558, 365] width 1117 height 730
click at [118, 177] on div "Create schedule Help & support Cancel Discount prices Schedule a discount, sale…" at bounding box center [558, 289] width 1117 height 578
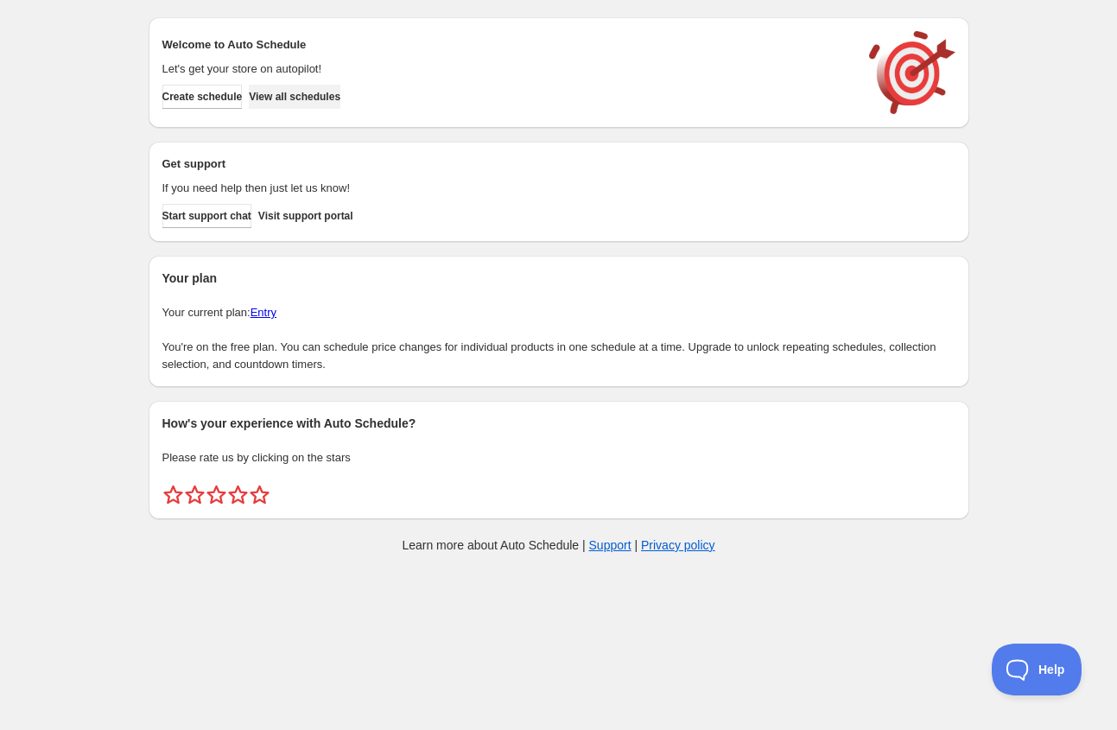
click at [308, 91] on span "View all schedules" at bounding box center [295, 97] width 92 height 14
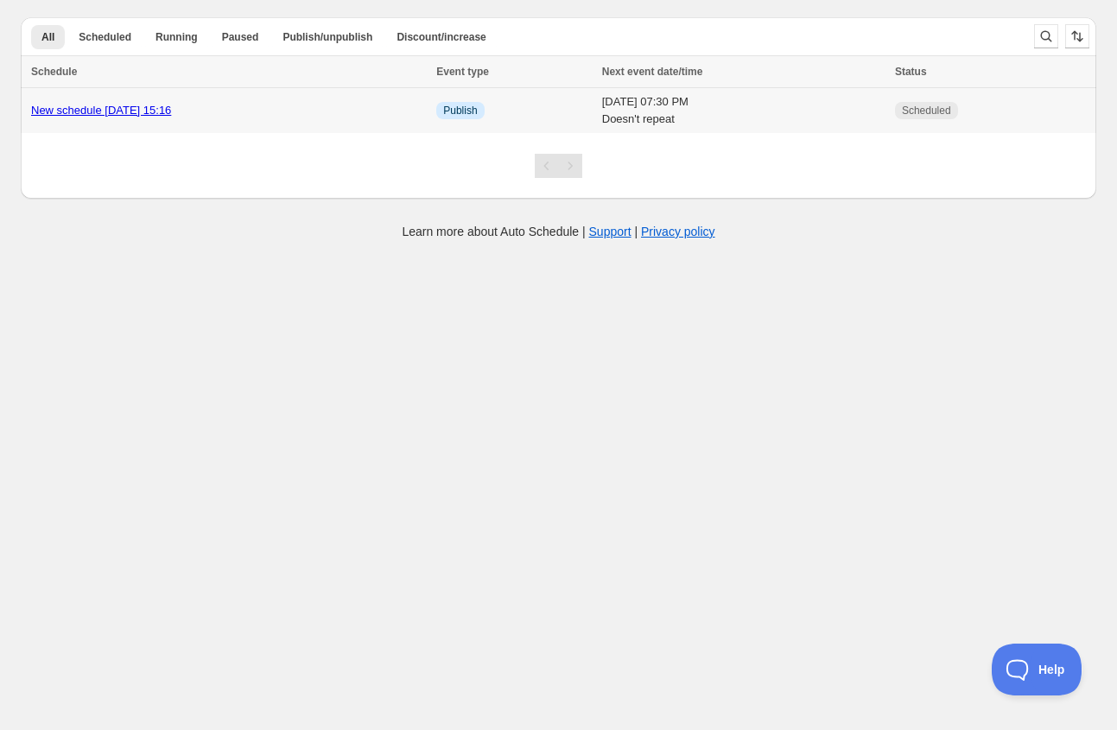
click at [151, 124] on td "New schedule [DATE] 15:16" at bounding box center [226, 111] width 410 height 46
